Goal: Task Accomplishment & Management: Manage account settings

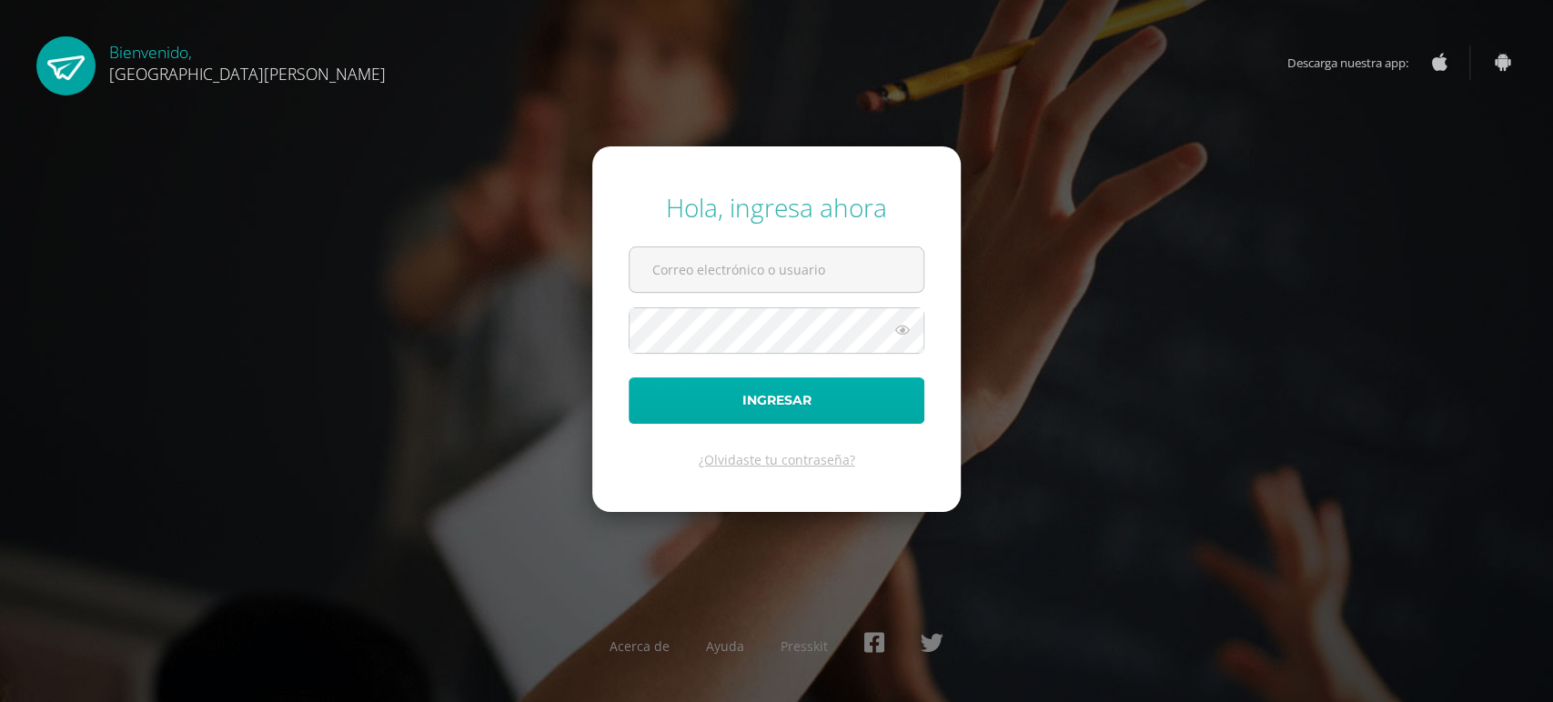
type input "[EMAIL_ADDRESS][DOMAIN_NAME]"
click at [816, 398] on button "Ingresar" at bounding box center [776, 400] width 296 height 46
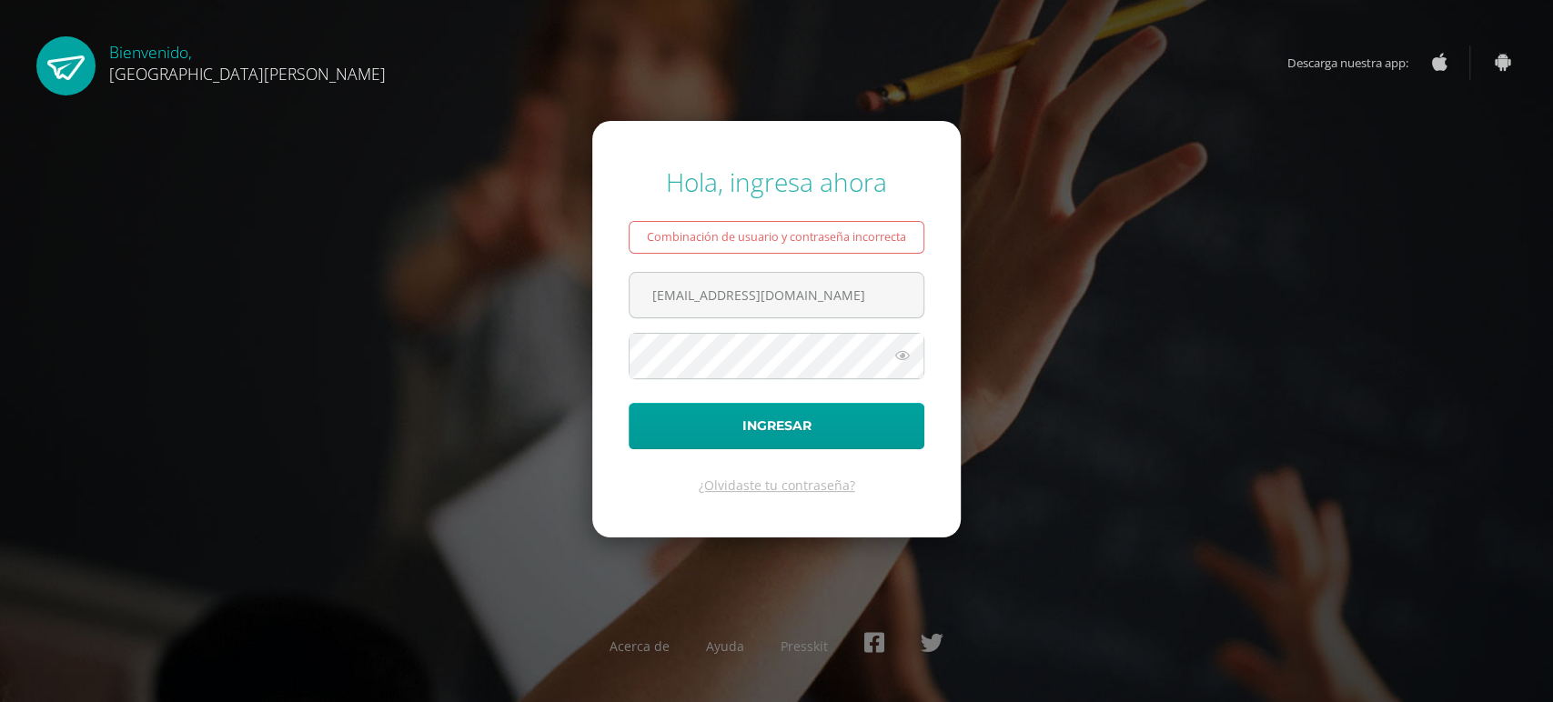
click at [903, 352] on icon at bounding box center [902, 356] width 24 height 22
click at [903, 352] on icon at bounding box center [901, 356] width 25 height 22
click at [903, 352] on icon at bounding box center [902, 356] width 24 height 22
click at [903, 352] on icon at bounding box center [901, 356] width 25 height 22
click at [743, 430] on button "Ingresar" at bounding box center [776, 426] width 296 height 46
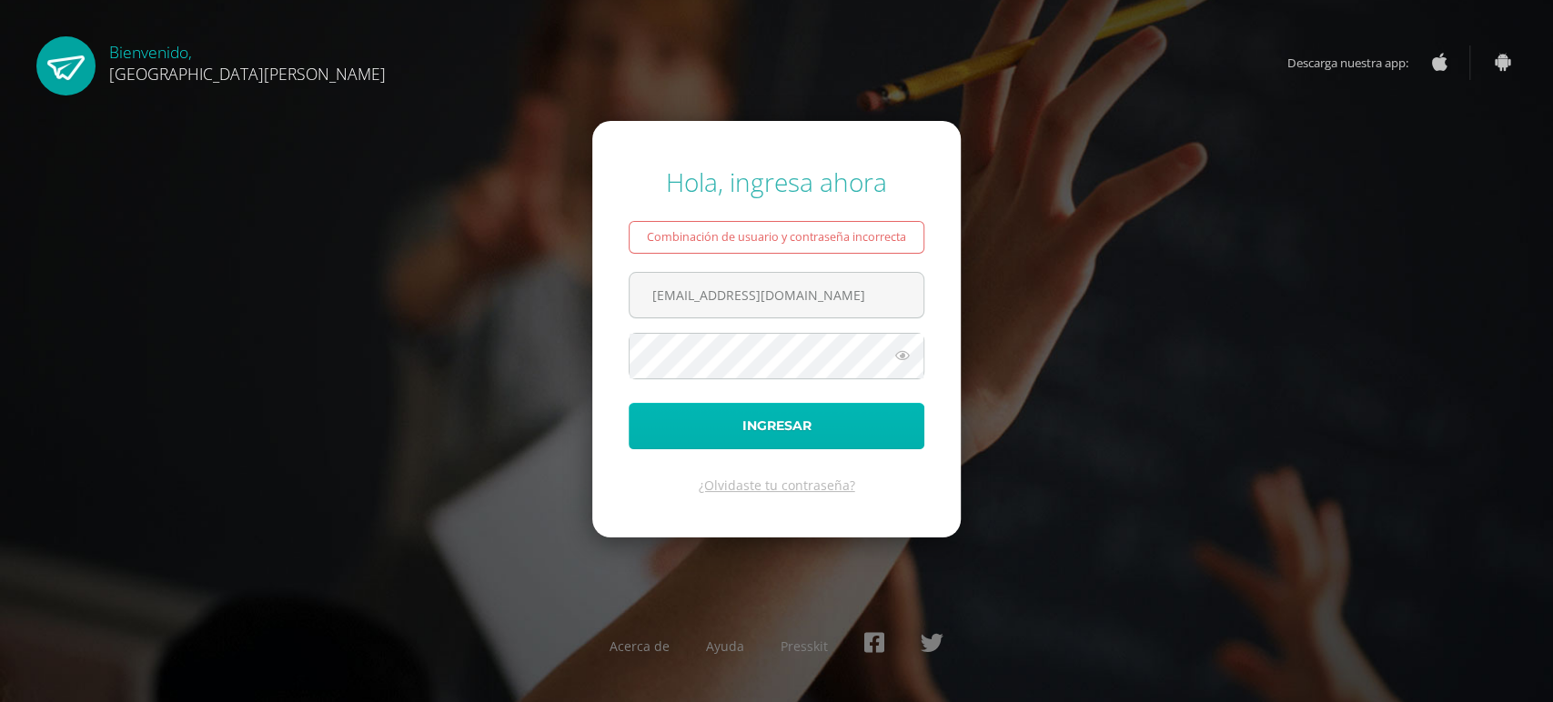
click at [724, 423] on button "Ingresar" at bounding box center [776, 426] width 296 height 46
